Goal: Information Seeking & Learning: Learn about a topic

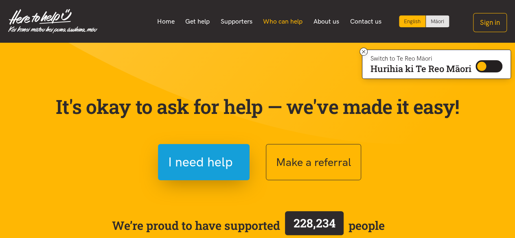
click at [272, 21] on link "Who can help" at bounding box center [283, 21] width 50 height 17
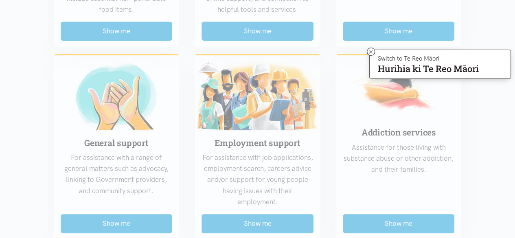
scroll to position [284, 0]
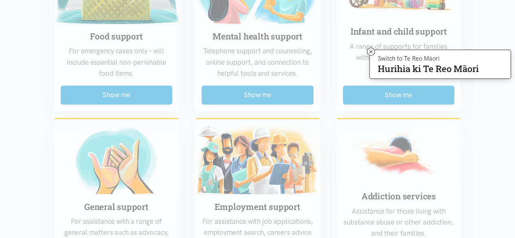
click at [370, 51] on icon at bounding box center [371, 52] width 6 height 6
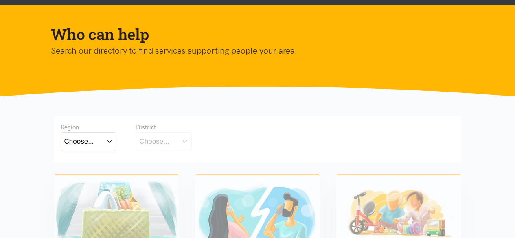
scroll to position [0, 0]
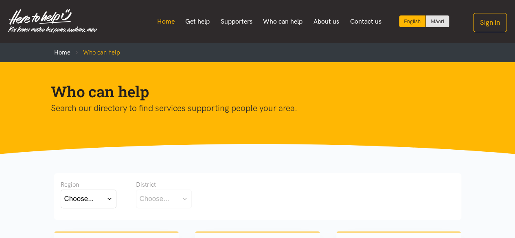
click at [162, 22] on link "Home" at bounding box center [165, 21] width 29 height 17
